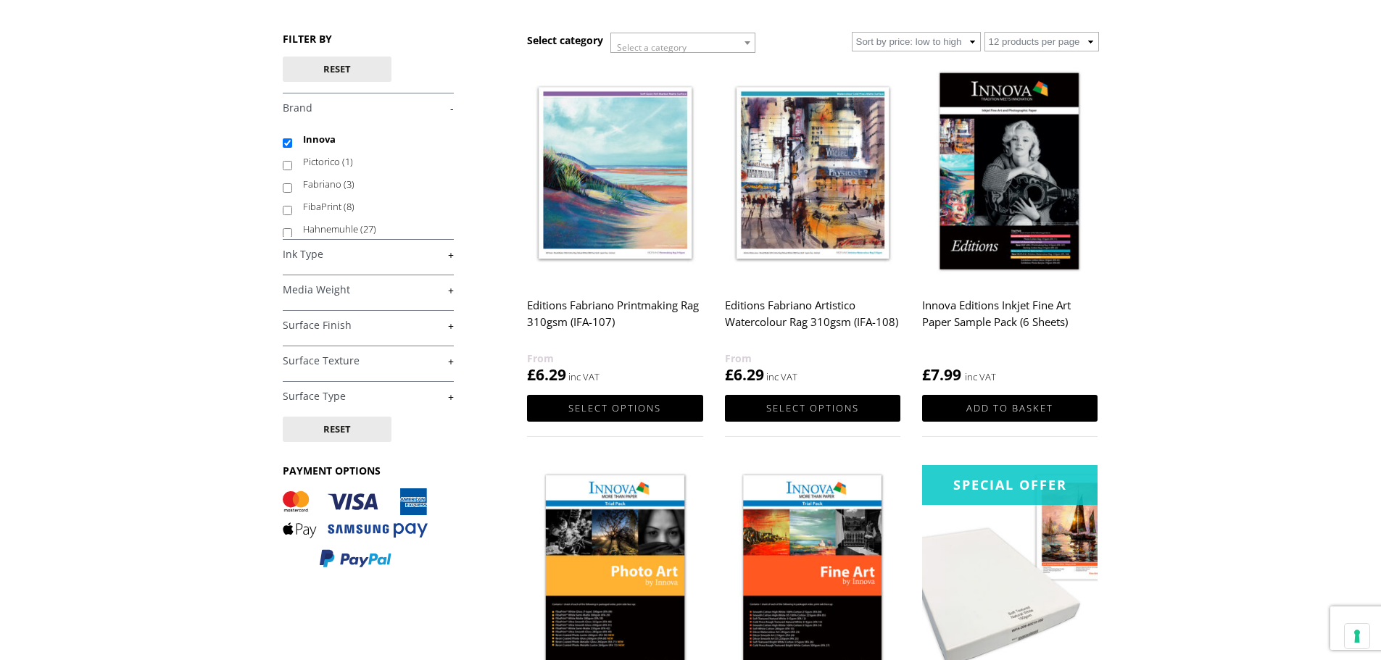
scroll to position [145, 0]
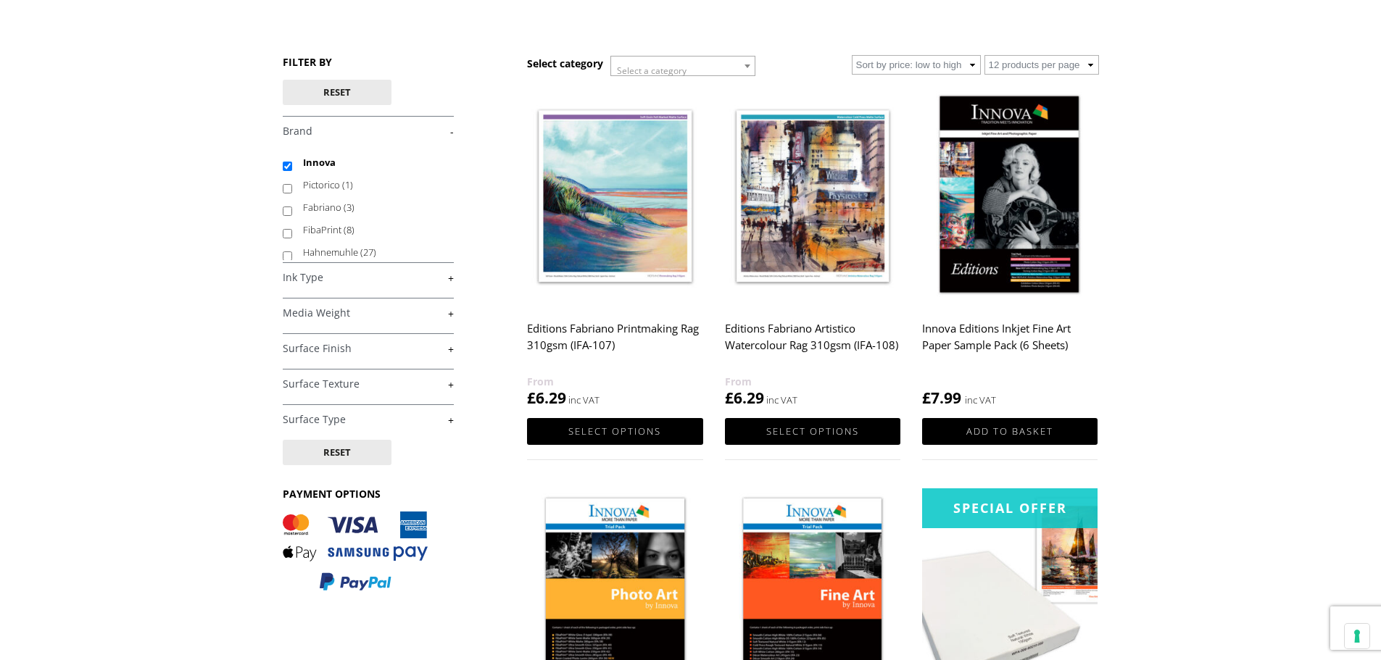
click at [844, 253] on img at bounding box center [812, 196] width 175 height 220
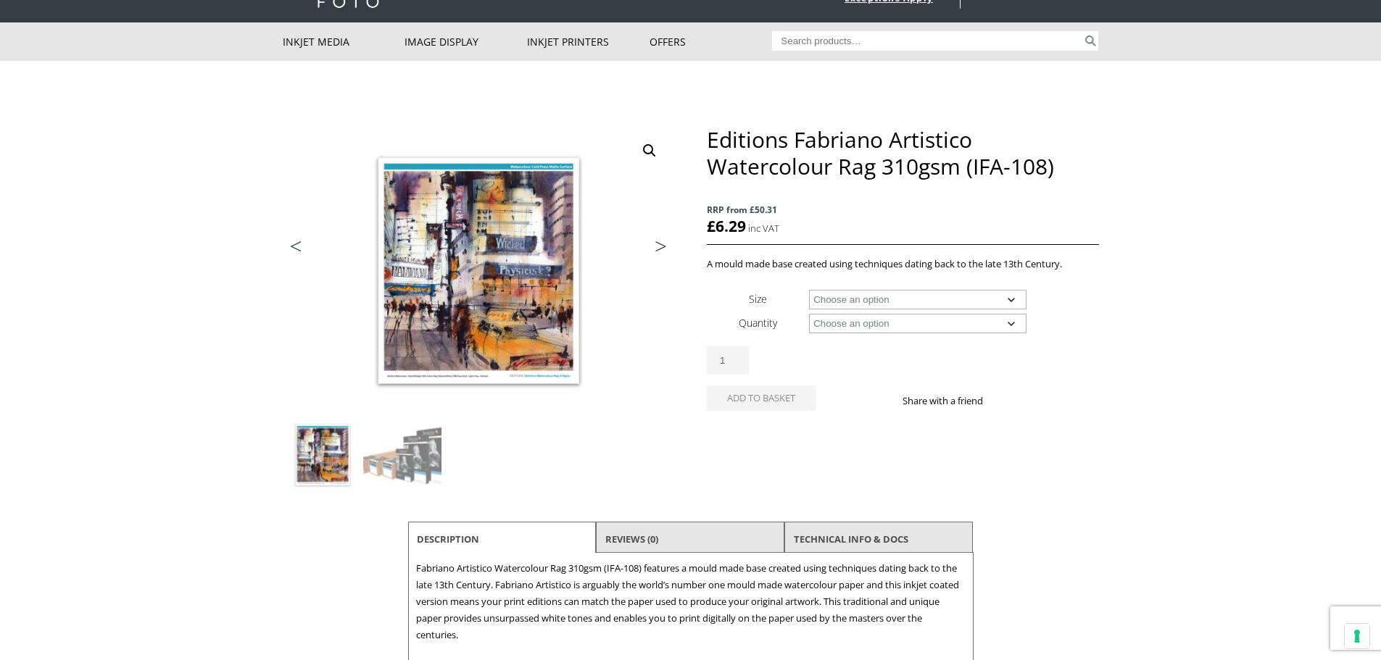
scroll to position [72, 0]
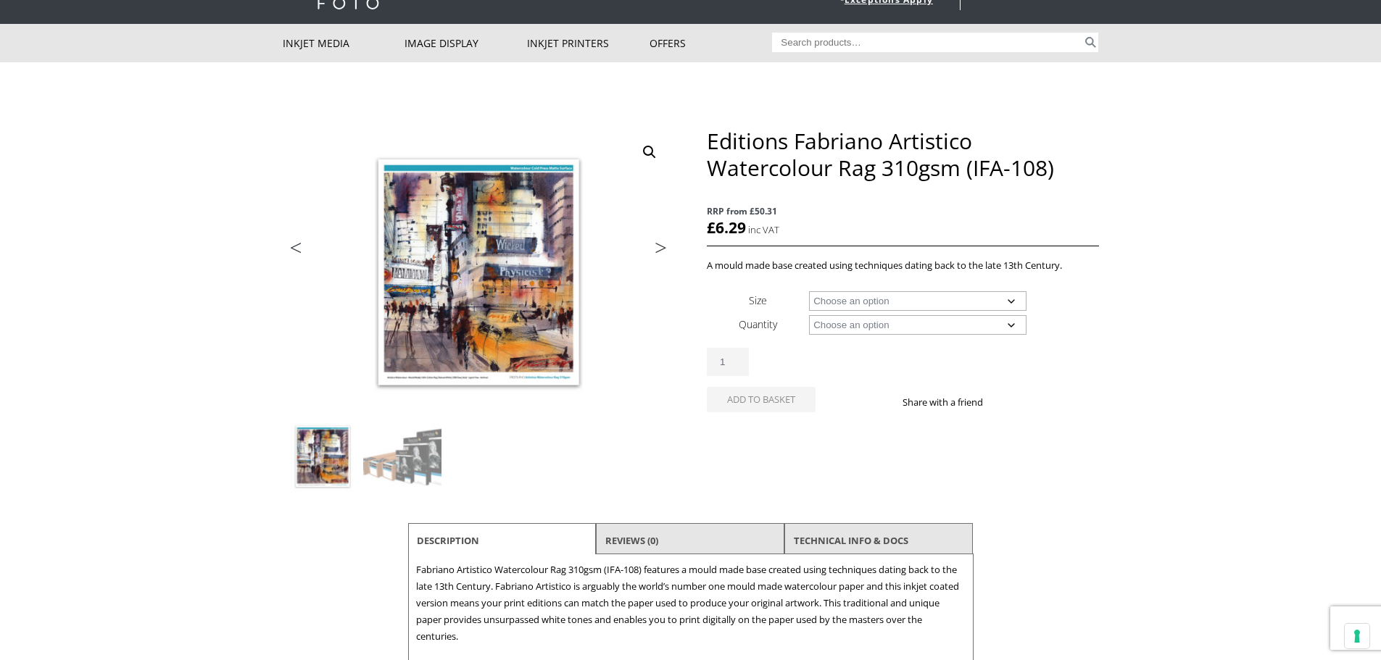
click at [1008, 303] on select "Choose an option A4 Sheet A3 Sheet A3+ Sheet A2 Sheet 17" Wide Roll 24" Wide Ro…" at bounding box center [917, 301] width 217 height 20
click at [809, 291] on select "Choose an option A4 Sheet A3 Sheet A3+ Sheet A2 Sheet 17" Wide Roll 24" Wide Ro…" at bounding box center [917, 301] width 217 height 20
select select "a3-sheet"
click at [1010, 325] on select "Choose an option 25 Sheets" at bounding box center [917, 325] width 217 height 20
select select "25-sheets"
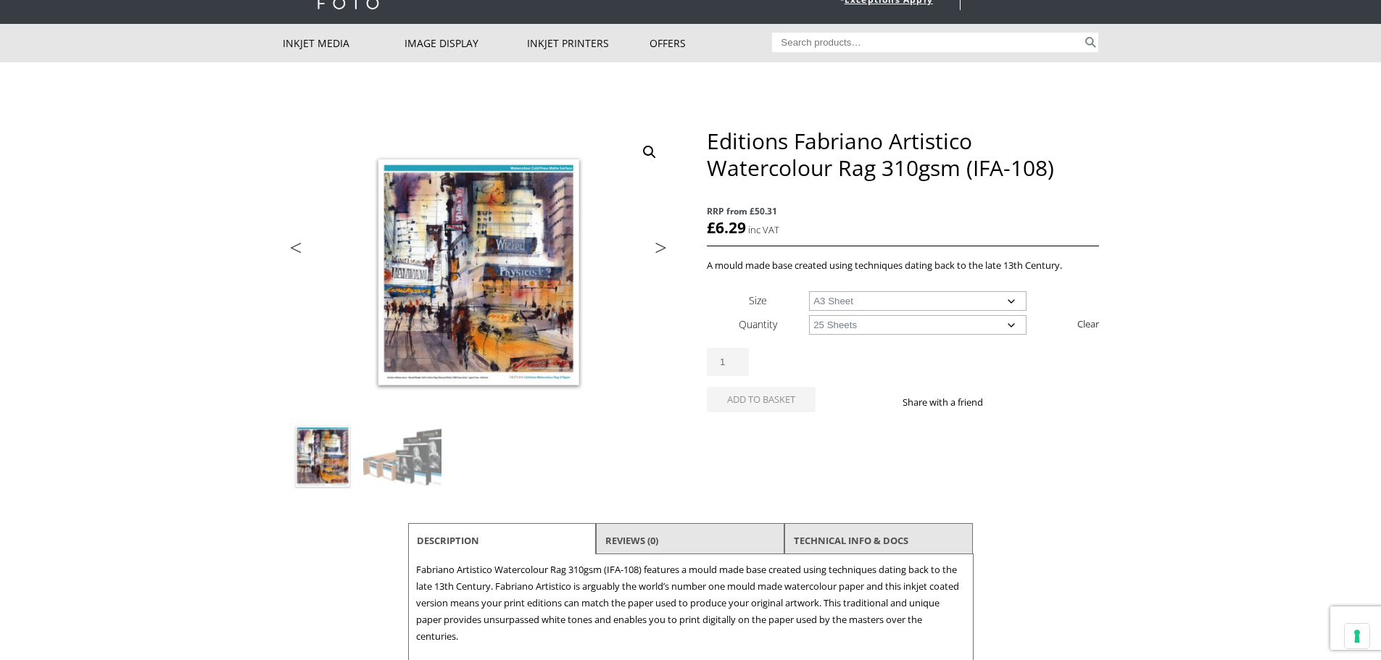
click at [809, 315] on select "Choose an option 25 Sheets" at bounding box center [917, 325] width 217 height 20
select select "a3-sheet"
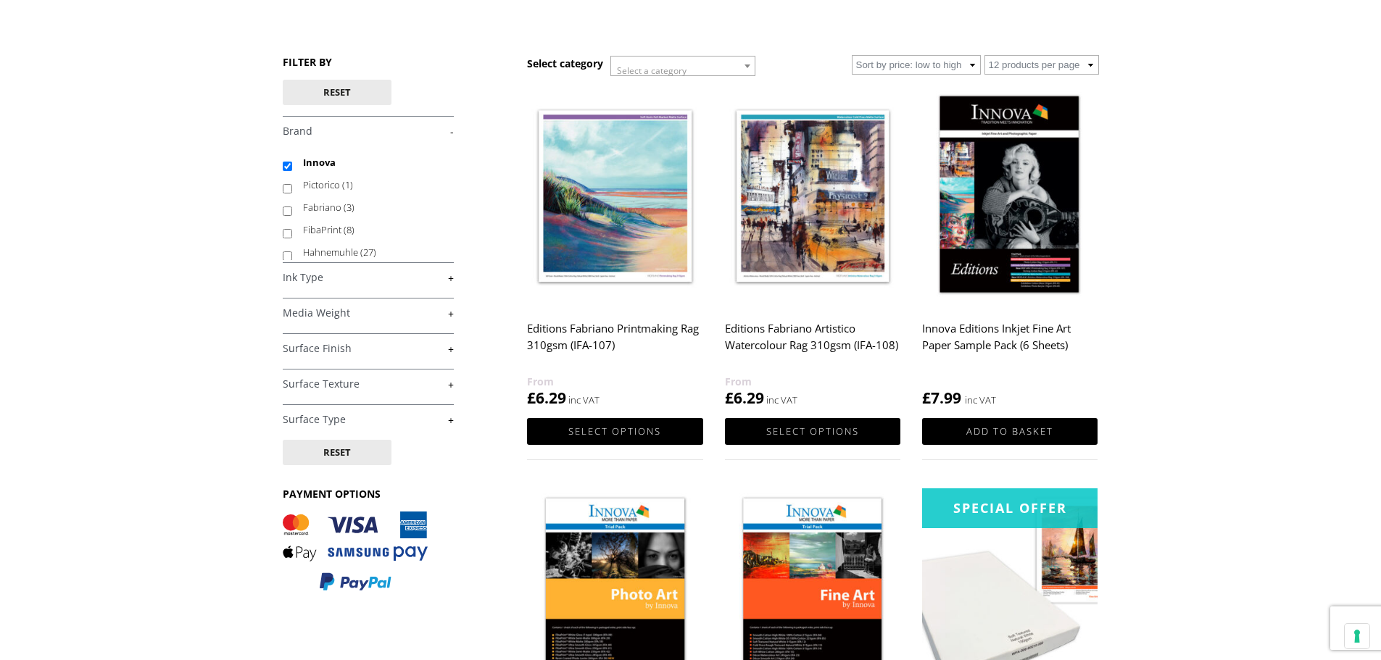
click at [983, 333] on h2 "Innova Editions Inkjet Fine Art Paper Sample Pack (6 Sheets)" at bounding box center [1009, 344] width 175 height 58
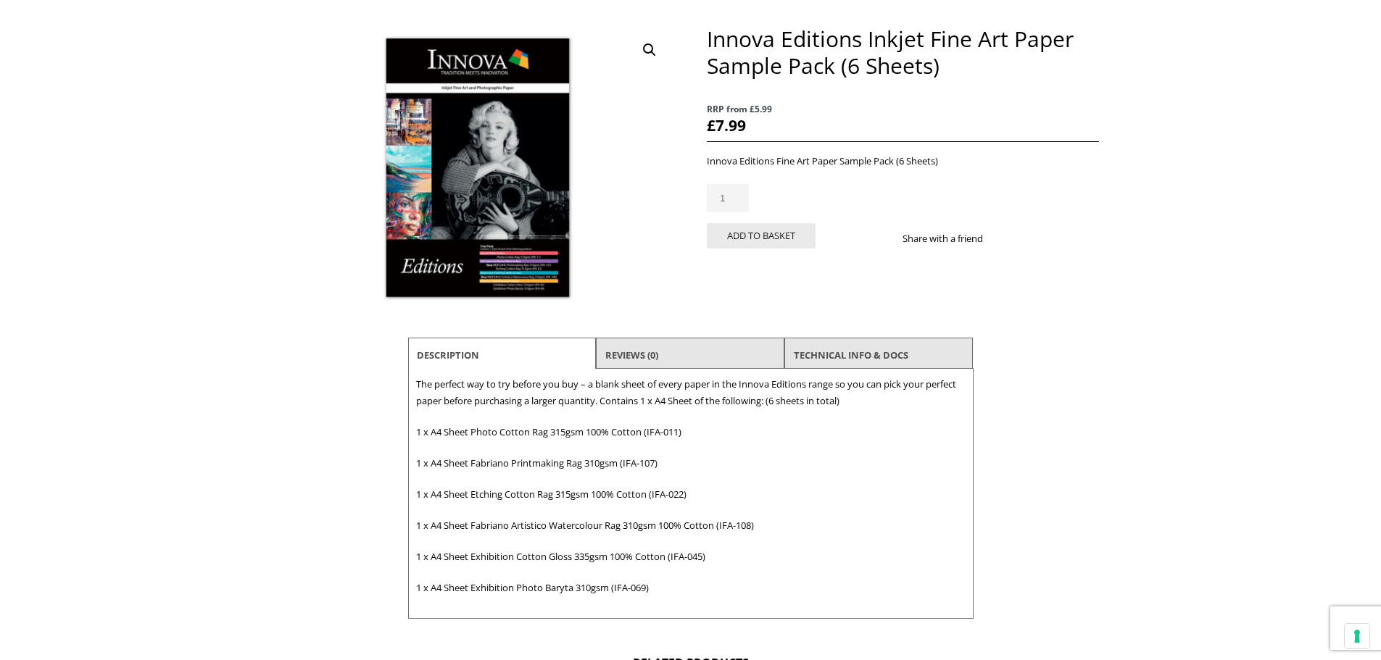
scroll to position [217, 0]
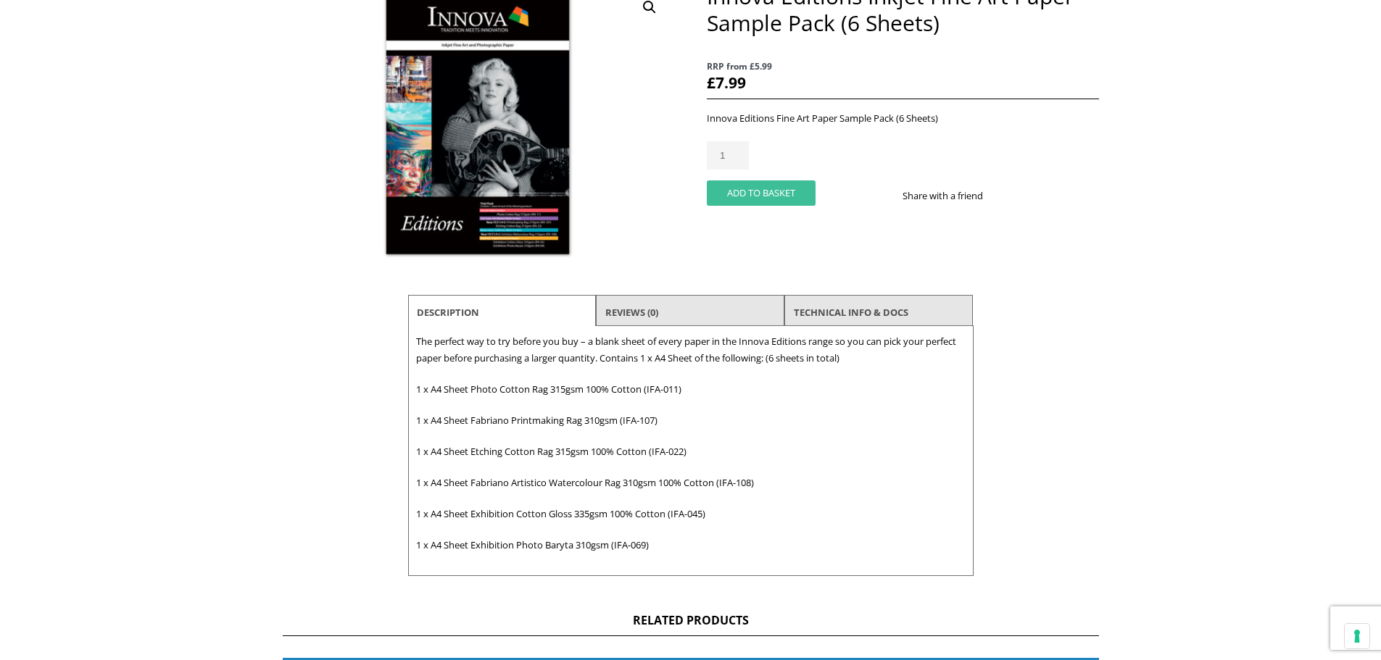
click at [762, 185] on button "Add to basket" at bounding box center [761, 192] width 109 height 25
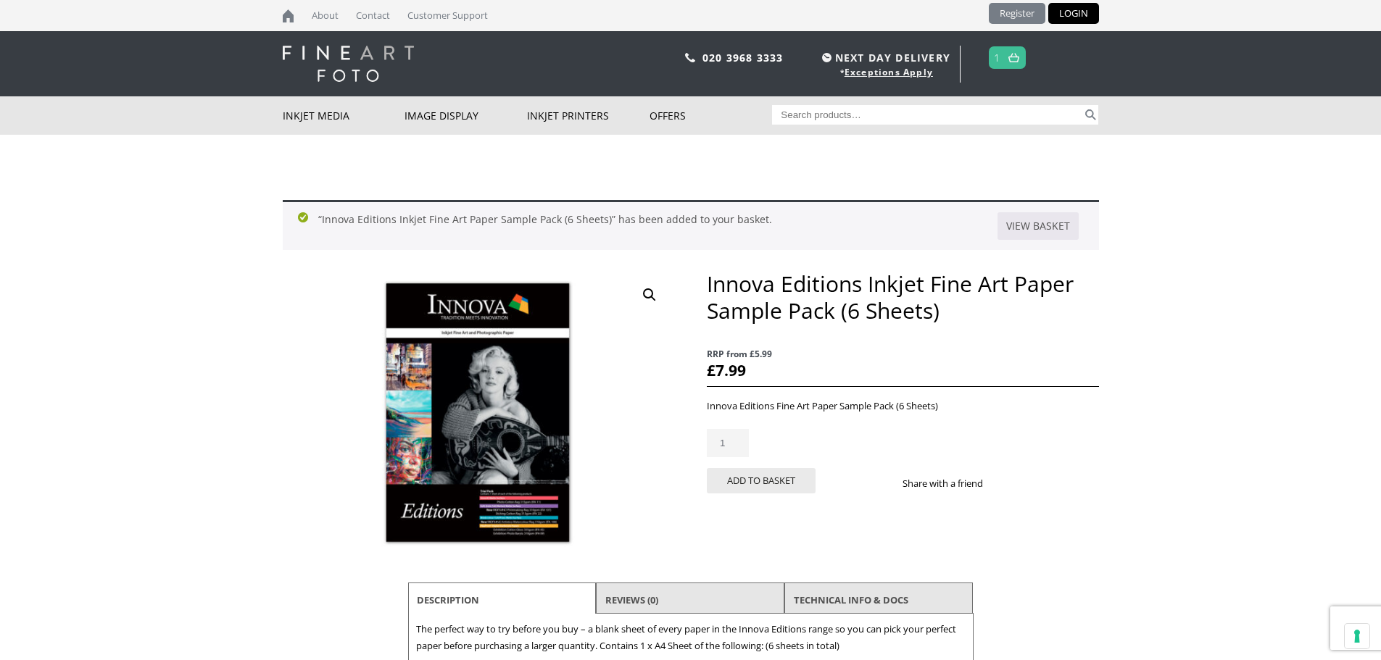
click at [1000, 7] on link "Register" at bounding box center [1017, 13] width 57 height 21
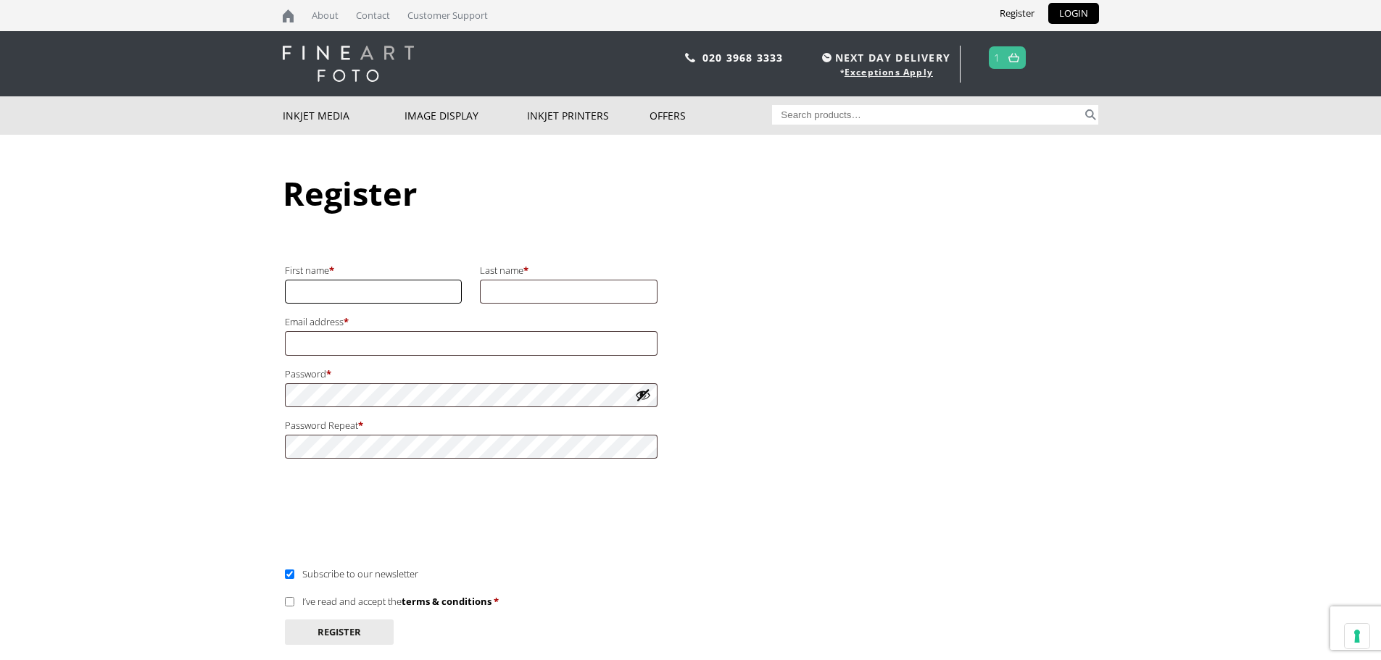
click at [367, 286] on input "First name *" at bounding box center [374, 292] width 178 height 24
type input "DAVID"
type input "PIKE"
type input "davidpike99@btinternet.com"
click at [266, 391] on body "NEXT DAY DELIVERY * Exceptions Apply About Contact Customer Support Register LO…" at bounding box center [690, 330] width 1381 height 660
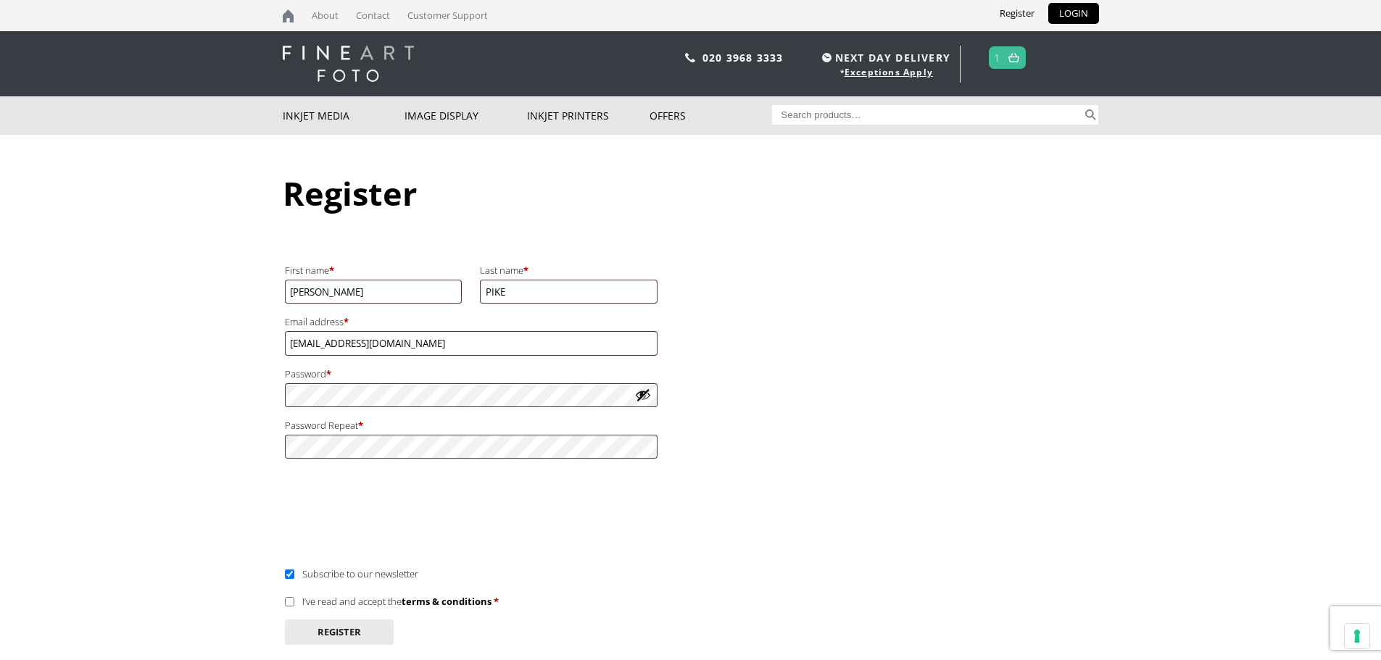
click at [641, 396] on button "Show password" at bounding box center [643, 395] width 16 height 16
click at [641, 396] on button "Hide password" at bounding box center [643, 395] width 16 height 16
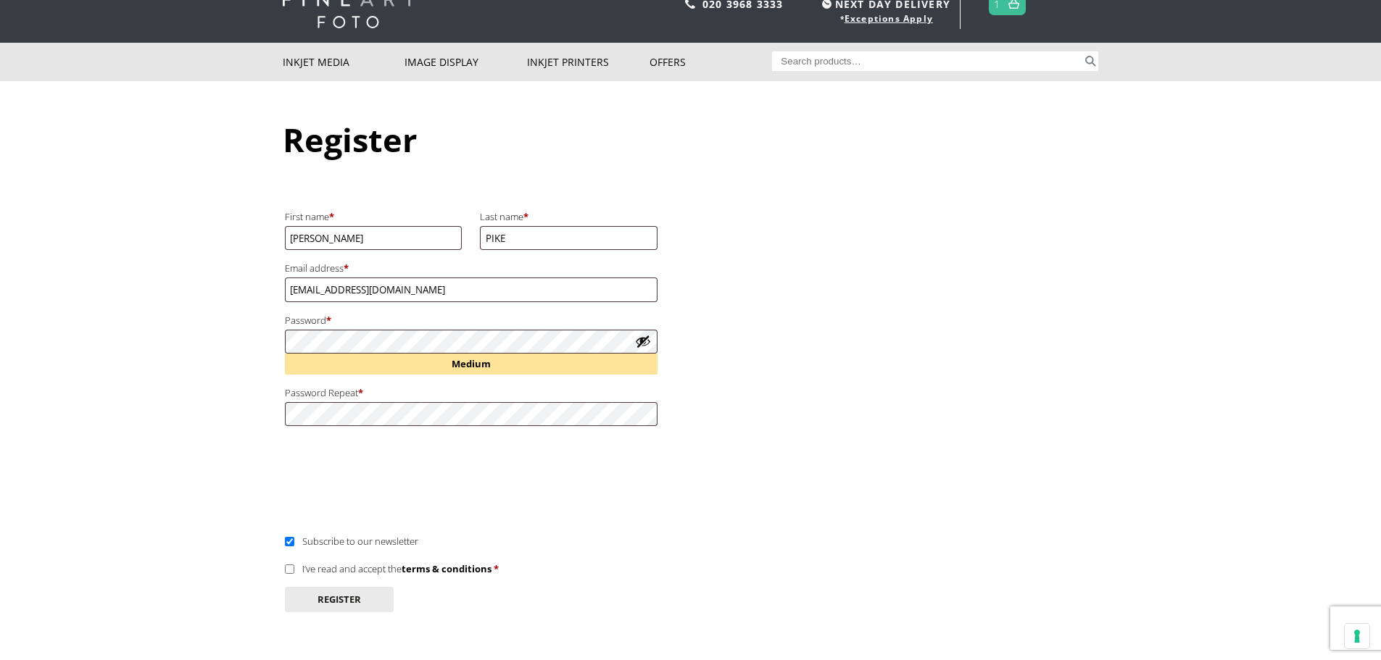
scroll to position [145, 0]
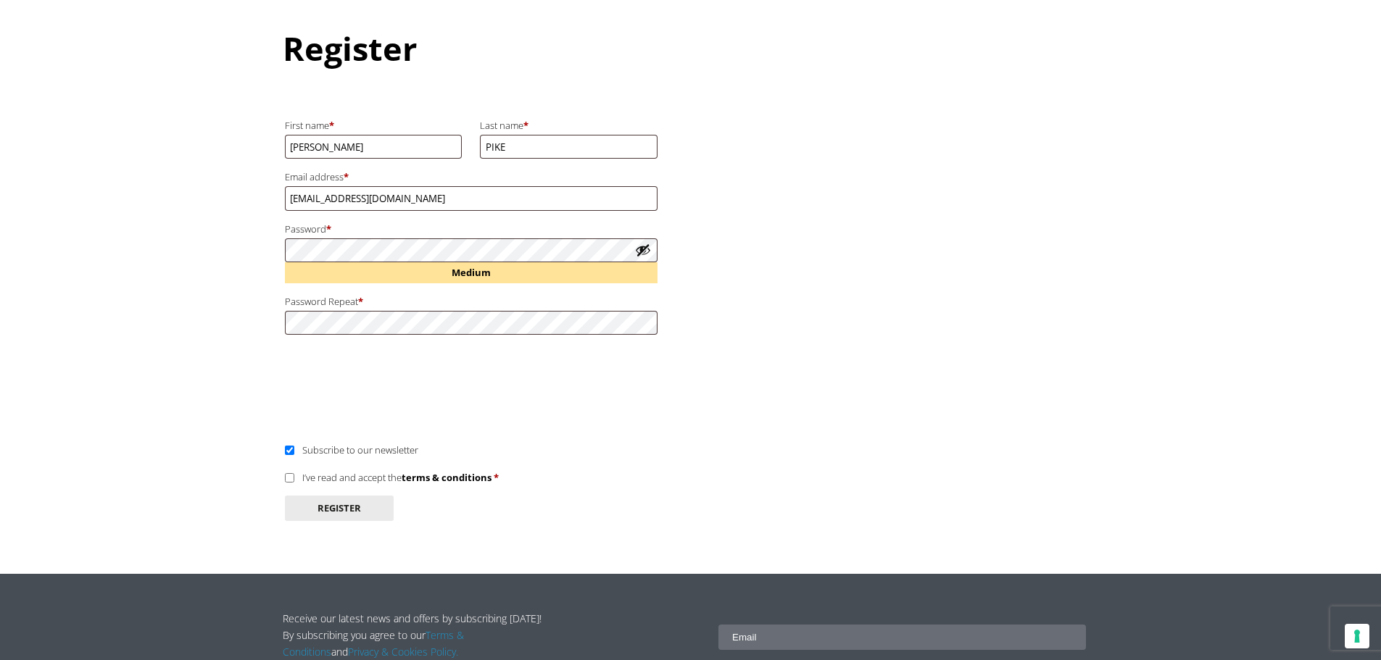
click at [283, 475] on p "I’ve read and accept the terms & conditions *" at bounding box center [471, 477] width 377 height 23
click at [290, 478] on input "I’ve read and accept the terms & conditions *" at bounding box center [289, 477] width 9 height 9
checkbox input "true"
click at [336, 499] on button "Register" at bounding box center [339, 508] width 109 height 25
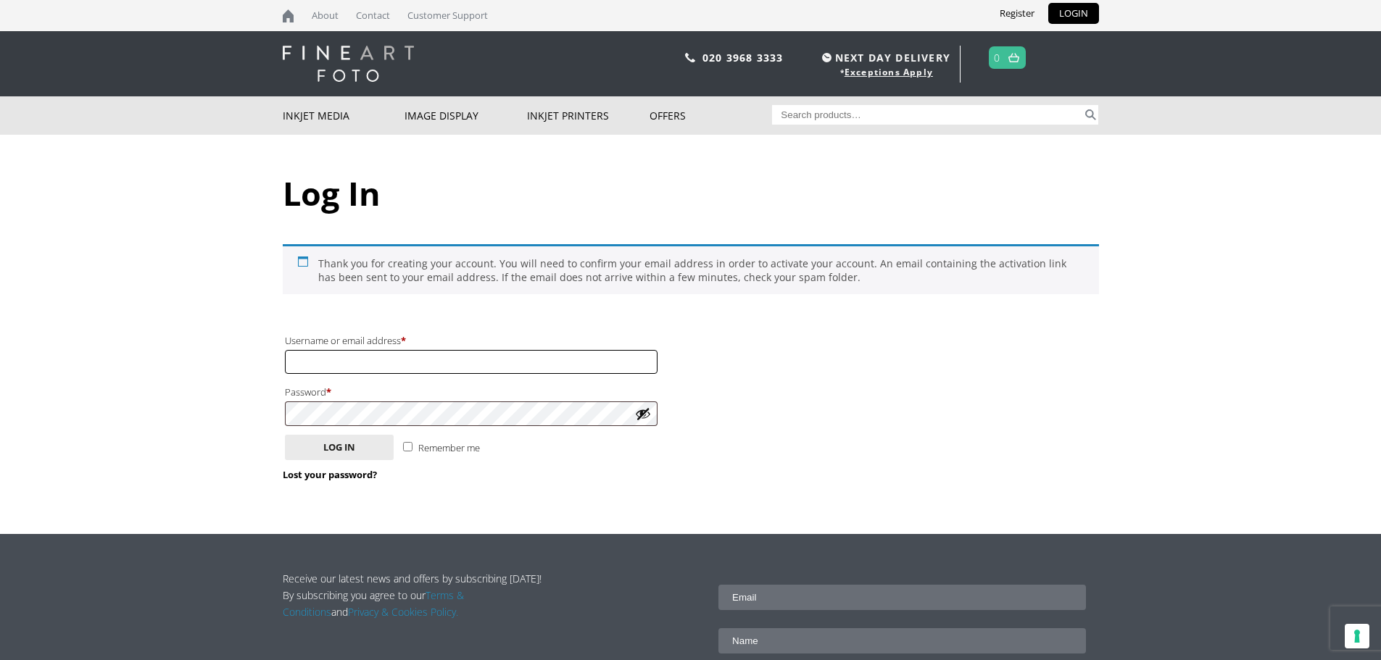
click at [431, 364] on input "Username or email address * Required" at bounding box center [471, 362] width 373 height 24
type input "davidpike99@btinternet.com"
click at [641, 413] on button "Show password" at bounding box center [643, 414] width 16 height 16
click at [641, 413] on button "Hide password" at bounding box center [643, 414] width 16 height 16
click at [332, 444] on button "Log in" at bounding box center [339, 447] width 109 height 25
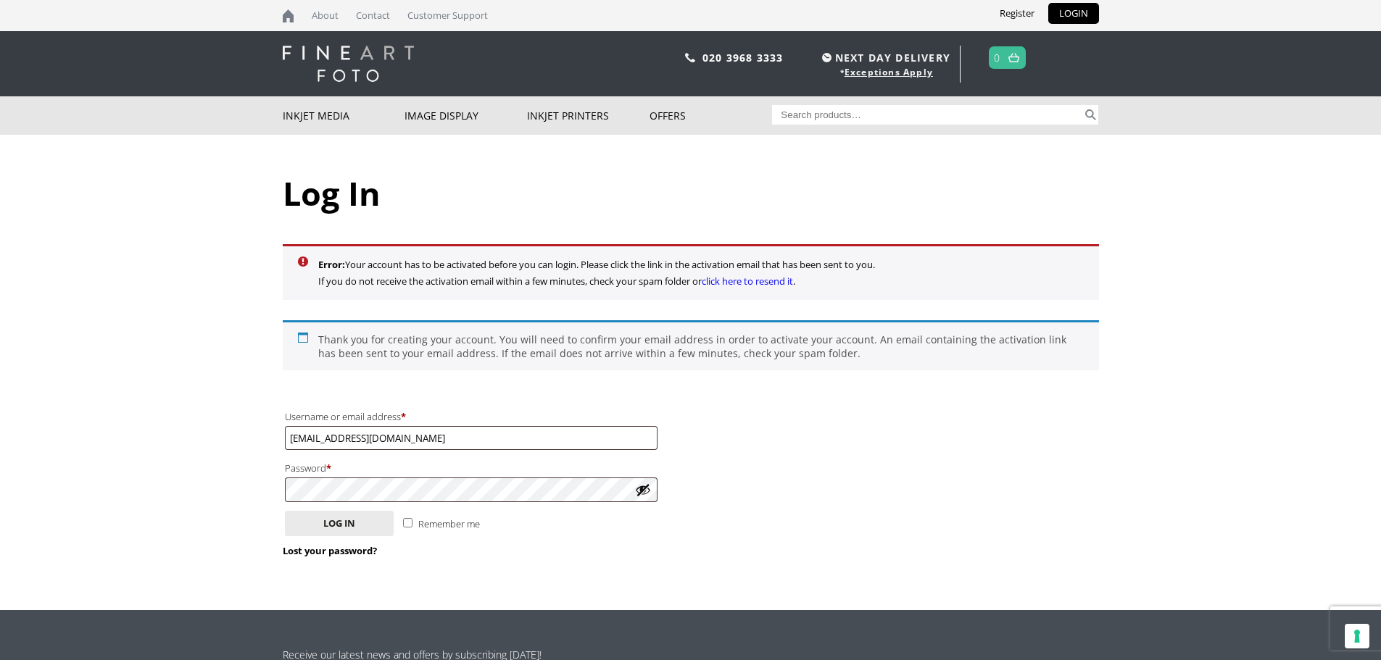
click at [405, 519] on input "Remember me" at bounding box center [407, 522] width 9 height 9
checkbox input "true"
